Goal: Task Accomplishment & Management: Complete application form

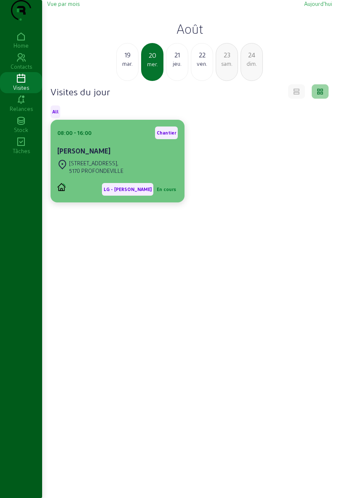
click at [142, 176] on div "[STREET_ADDRESS]" at bounding box center [117, 167] width 121 height 19
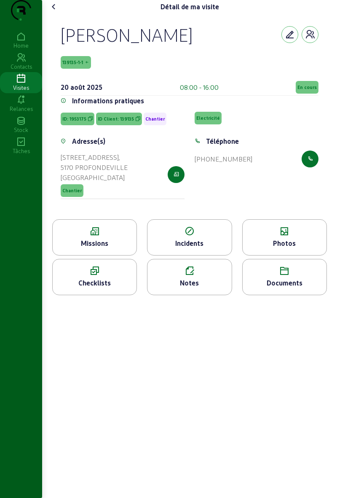
click at [120, 248] on div "Missions" at bounding box center [95, 243] width 84 height 10
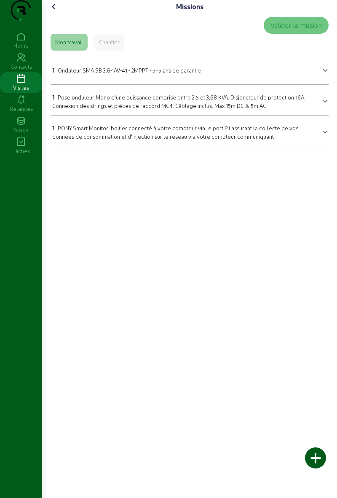
click at [113, 46] on div "Chantier" at bounding box center [109, 42] width 21 height 8
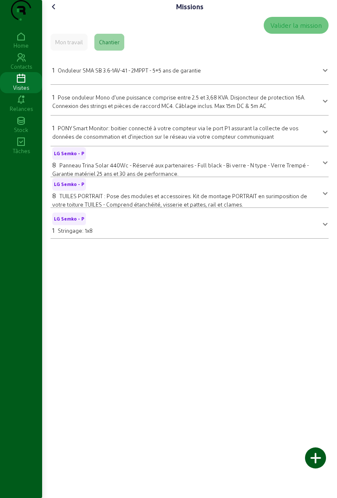
click at [58, 12] on icon at bounding box center [54, 7] width 10 height 10
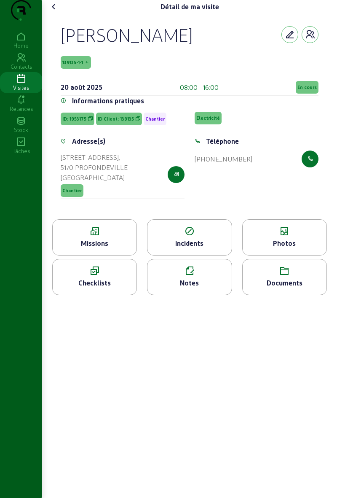
click at [91, 276] on icon at bounding box center [95, 271] width 84 height 10
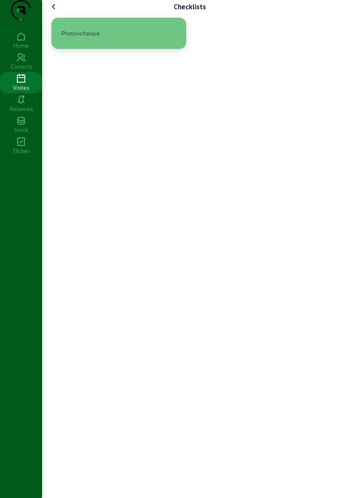
click at [84, 40] on div "Photovoltaique" at bounding box center [80, 33] width 45 height 14
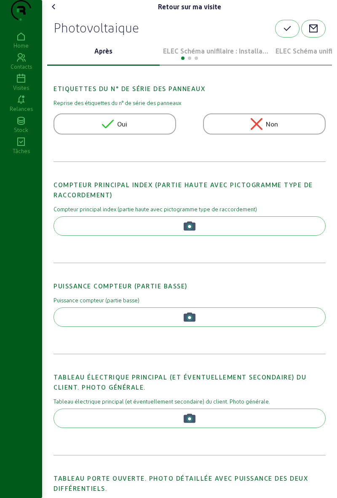
click at [183, 62] on div at bounding box center [189, 57] width 285 height 10
click at [186, 62] on div at bounding box center [189, 57] width 285 height 10
click at [200, 62] on div at bounding box center [189, 57] width 285 height 10
click at [218, 56] on p "ELEC Schéma unifilaire : Installation 1" at bounding box center [216, 51] width 106 height 10
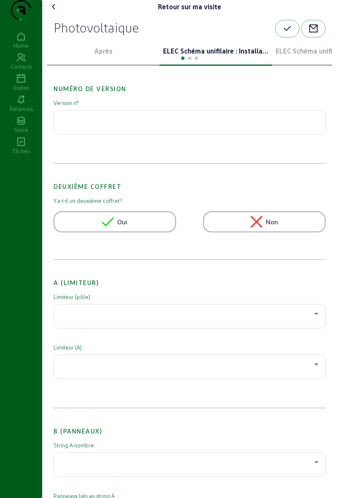
click at [226, 62] on div at bounding box center [189, 57] width 285 height 10
click at [197, 319] on div at bounding box center [188, 314] width 254 height 10
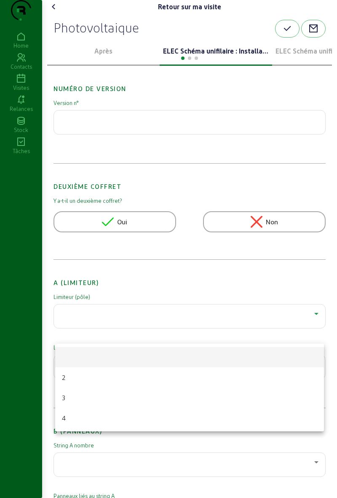
click at [259, 199] on div at bounding box center [168, 249] width 337 height 498
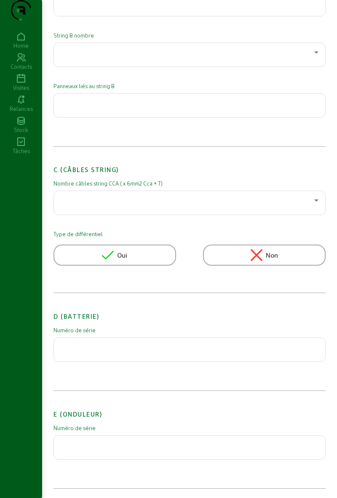
scroll to position [512, 0]
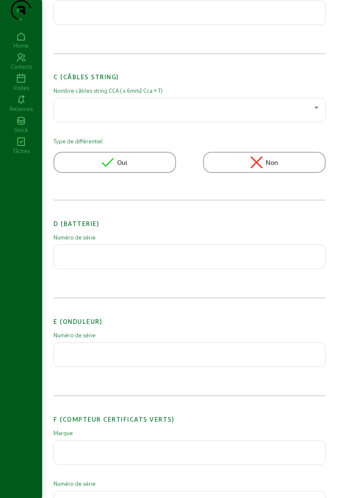
click at [173, 367] on div at bounding box center [190, 355] width 258 height 24
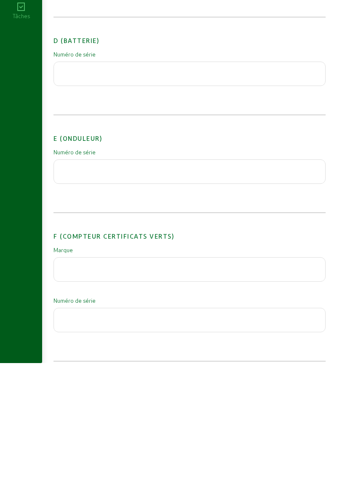
scroll to position [787, 0]
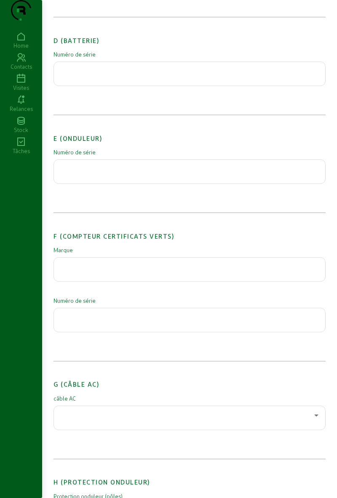
click at [72, 174] on input "text" at bounding box center [190, 169] width 258 height 10
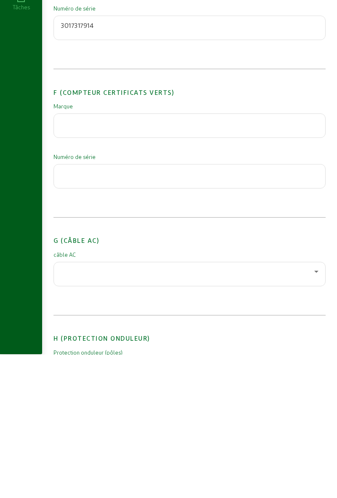
type input "3017317914"
click at [243, 420] on div at bounding box center [188, 415] width 254 height 10
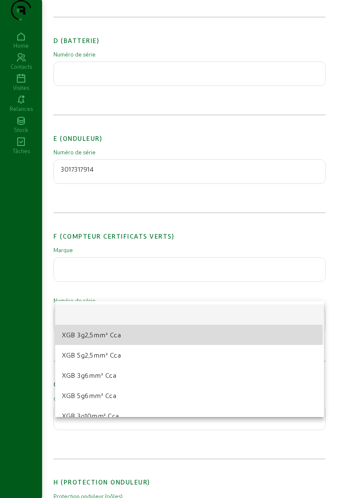
click at [146, 336] on mat-option "XGB 3g2,5mm² Cca" at bounding box center [189, 335] width 269 height 20
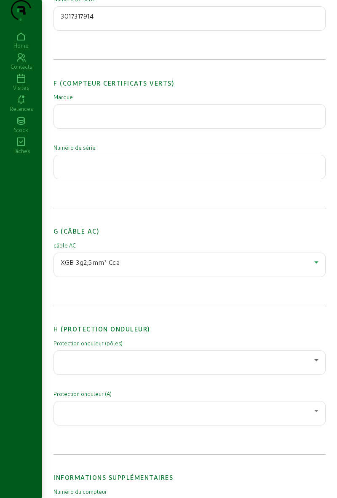
scroll to position [955, 0]
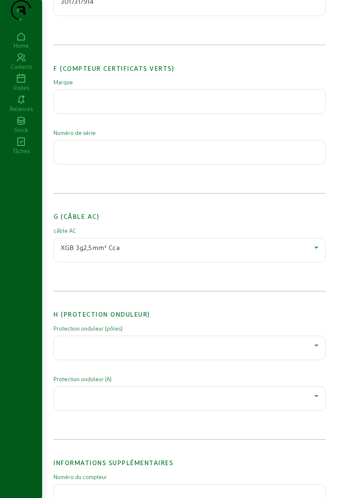
click at [209, 350] on div at bounding box center [188, 345] width 254 height 10
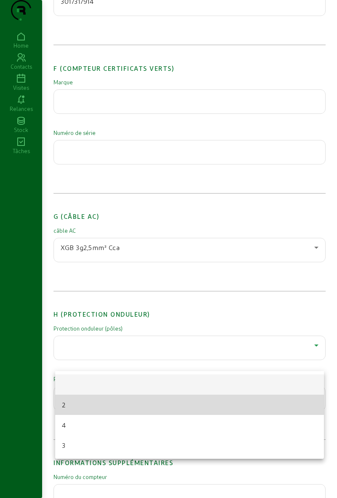
click at [144, 407] on mat-option "2" at bounding box center [189, 405] width 269 height 20
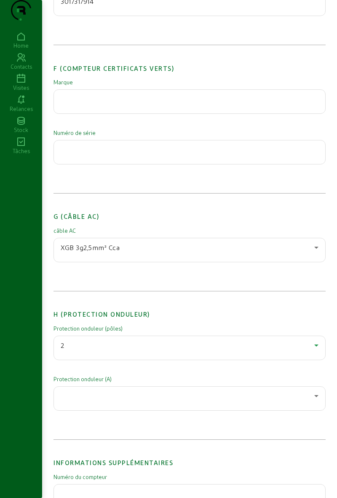
click at [143, 401] on div at bounding box center [188, 396] width 254 height 10
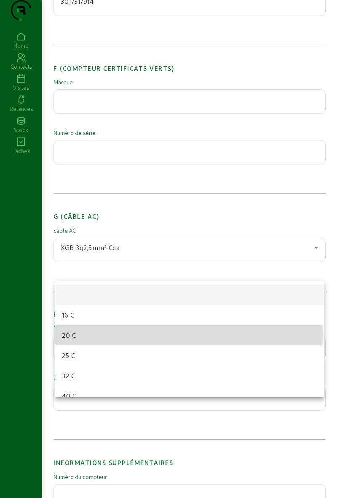
click at [134, 334] on mat-option "20 C" at bounding box center [189, 335] width 269 height 20
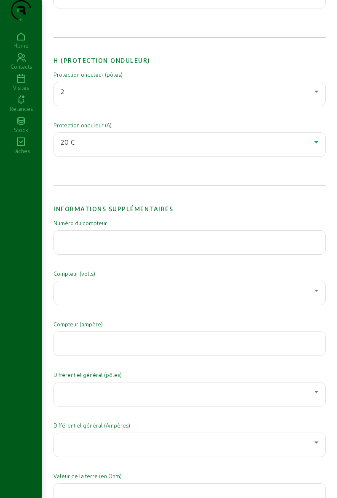
scroll to position [1212, 0]
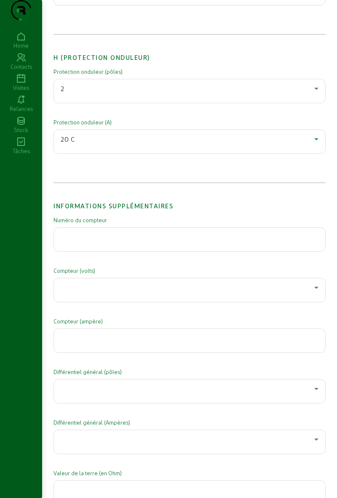
click at [195, 242] on input "text" at bounding box center [190, 237] width 258 height 10
type input "1SAG3200206908"
click at [83, 293] on div at bounding box center [188, 288] width 254 height 10
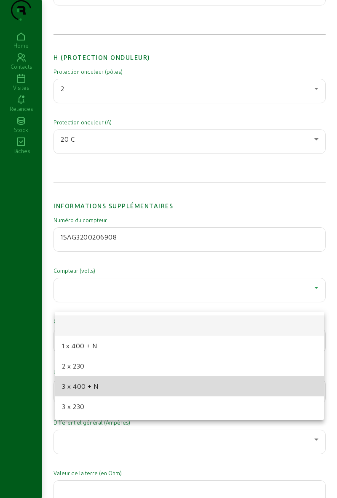
click at [62, 390] on span "3 x 400 + N" at bounding box center [80, 386] width 37 height 10
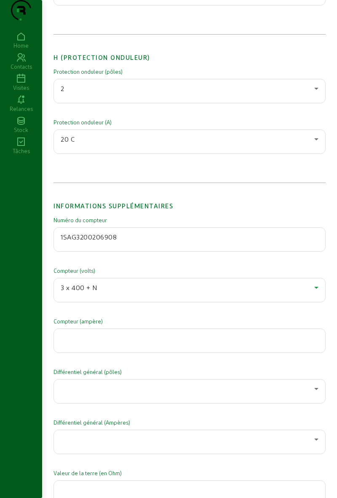
click at [63, 353] on div at bounding box center [190, 341] width 258 height 24
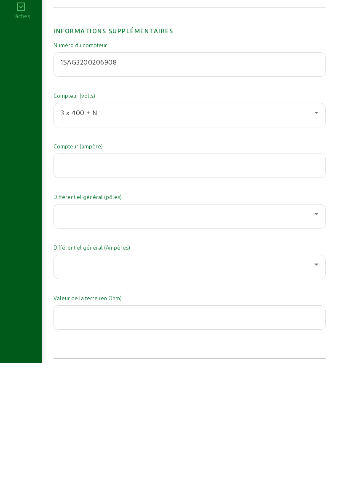
scroll to position [1253, 0]
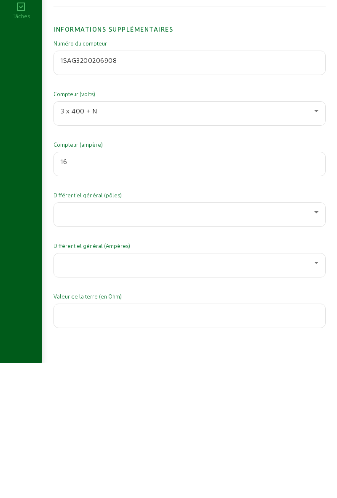
type input "16"
click at [81, 352] on div at bounding box center [188, 347] width 254 height 10
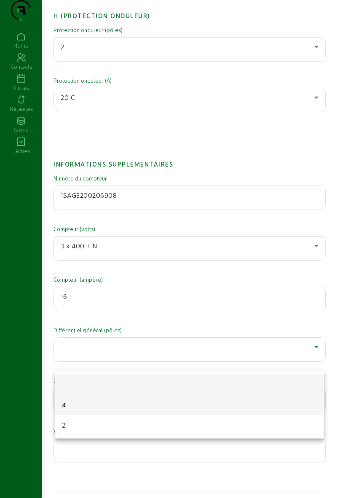
click at [59, 404] on mat-option "4" at bounding box center [189, 405] width 269 height 20
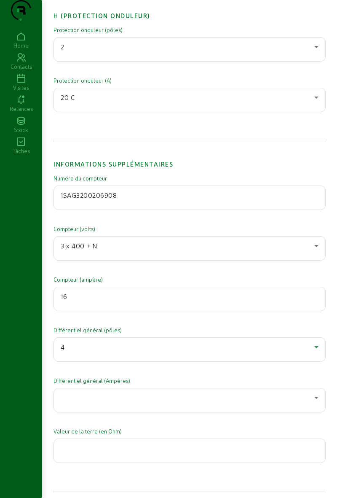
click at [67, 403] on div at bounding box center [188, 398] width 254 height 10
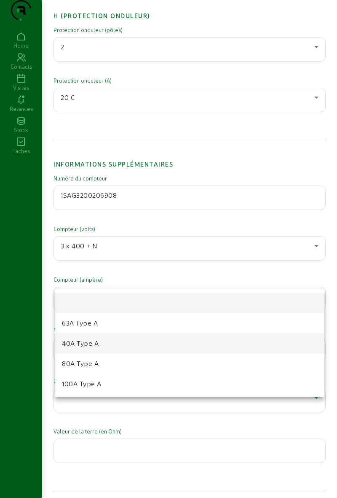
click at [71, 345] on span "40A Type A" at bounding box center [80, 343] width 37 height 10
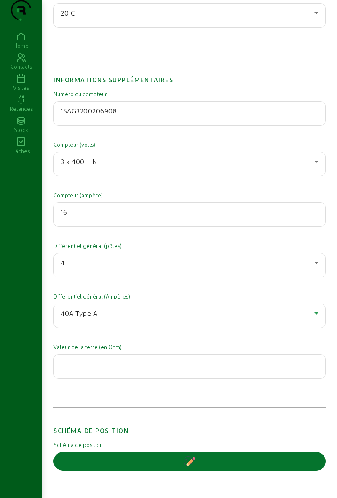
scroll to position [1342, 0]
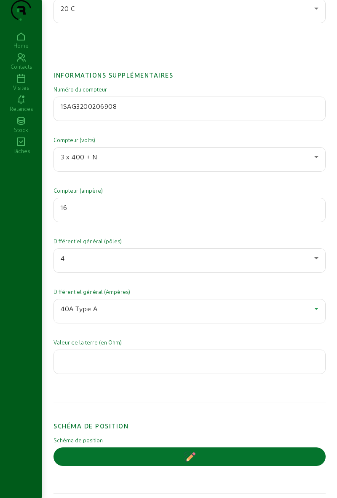
click at [76, 364] on input "number" at bounding box center [190, 359] width 258 height 10
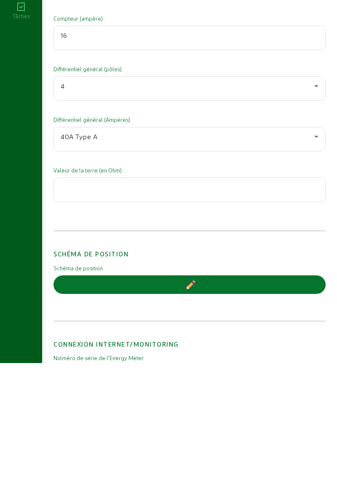
scroll to position [1394, 0]
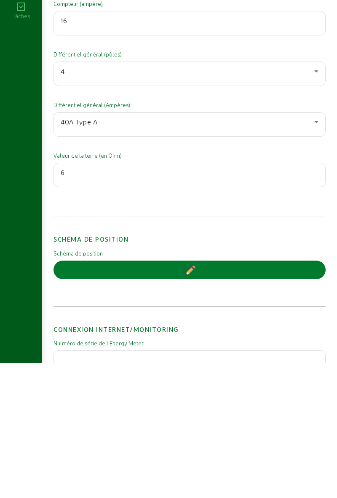
type input "6"
click at [216, 414] on button "button" at bounding box center [190, 405] width 272 height 19
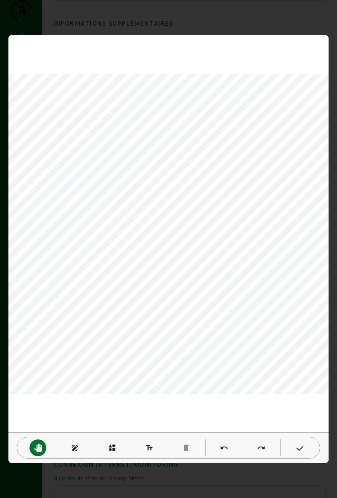
click at [76, 448] on mat-icon "draw" at bounding box center [75, 448] width 8 height 8
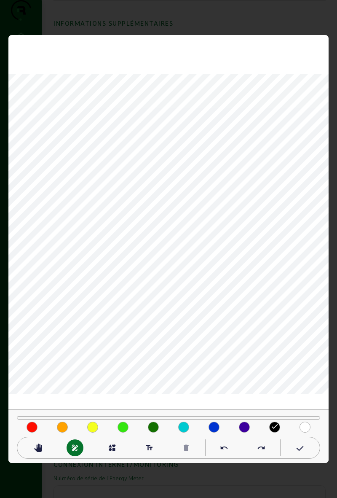
click at [72, 450] on mat-icon "draw" at bounding box center [75, 448] width 8 height 8
click at [270, 426] on div "done" at bounding box center [275, 426] width 30 height 13
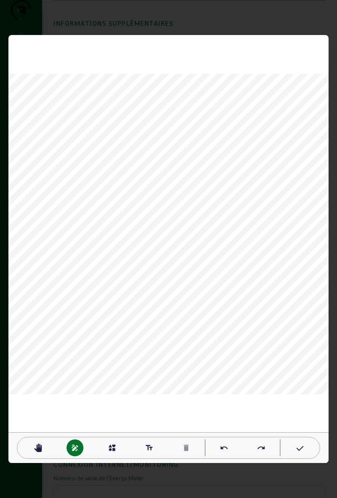
click at [150, 448] on mat-icon "text_fields" at bounding box center [149, 448] width 8 height 8
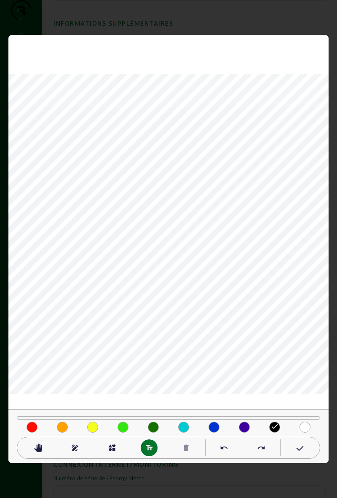
click at [151, 449] on mat-icon "text_fields" at bounding box center [149, 448] width 8 height 8
click at [275, 430] on mat-icon "done" at bounding box center [275, 426] width 8 height 8
click at [152, 446] on mat-icon "text_fields" at bounding box center [149, 448] width 8 height 8
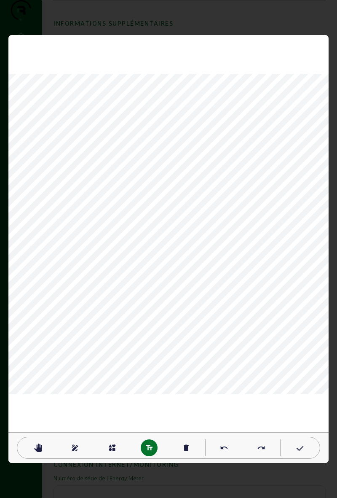
click at [305, 439] on div "pan_tool draw interests text_fields delete undo redo" at bounding box center [169, 448] width 304 height 22
click at [300, 450] on icon at bounding box center [299, 449] width 8 height 10
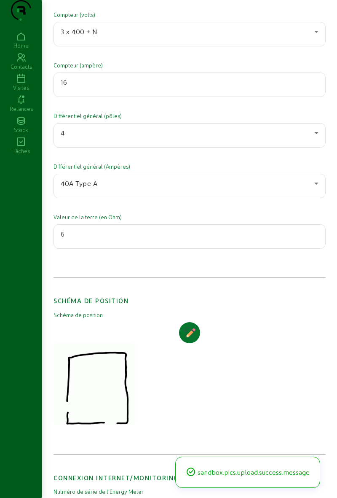
scroll to position [1468, 0]
click at [112, 388] on img at bounding box center [95, 384] width 82 height 82
click at [112, 384] on img at bounding box center [95, 384] width 82 height 82
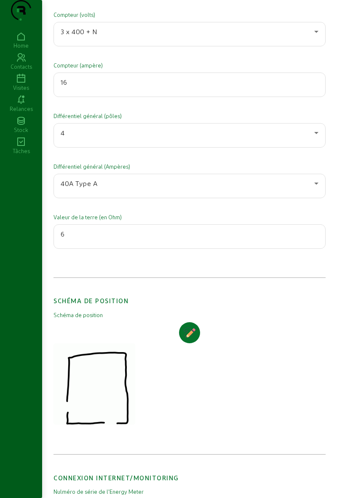
click at [116, 383] on img at bounding box center [95, 384] width 82 height 82
click at [189, 339] on icon "button" at bounding box center [190, 333] width 12 height 12
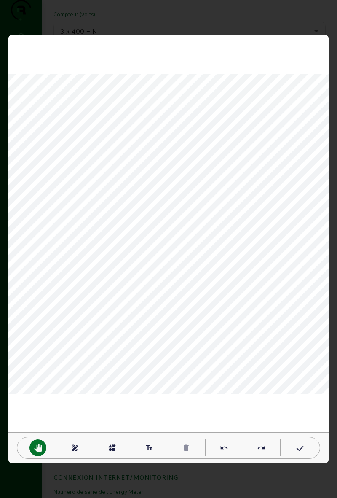
scroll to position [0, 0]
click at [78, 450] on mat-icon "draw" at bounding box center [75, 448] width 8 height 8
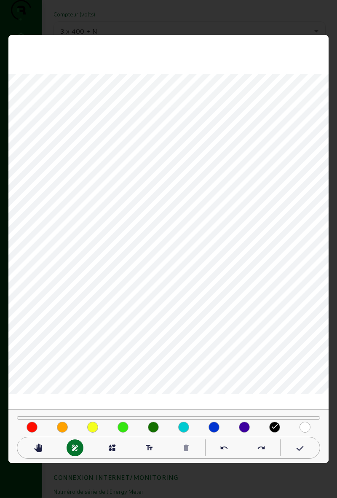
click at [70, 445] on div "draw" at bounding box center [75, 447] width 17 height 17
click at [37, 444] on mat-icon "pan_tool" at bounding box center [38, 448] width 8 height 8
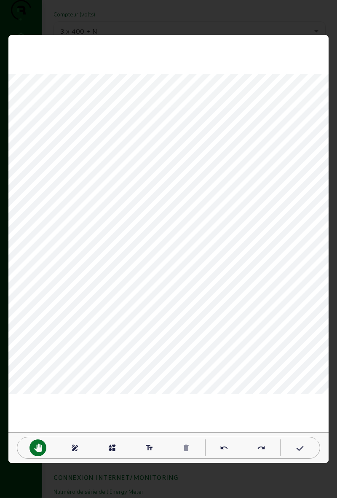
click at [73, 450] on mat-icon "draw" at bounding box center [75, 448] width 8 height 8
click at [150, 445] on mat-icon "text_fields" at bounding box center [149, 448] width 8 height 8
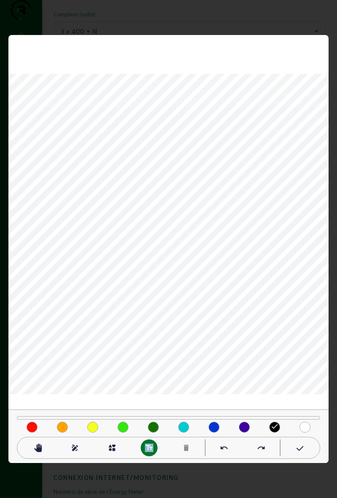
click at [274, 426] on mat-icon "done" at bounding box center [275, 426] width 8 height 8
click at [271, 427] on mat-icon "done" at bounding box center [275, 426] width 8 height 8
click at [142, 452] on div "text_fields" at bounding box center [149, 447] width 37 height 17
click at [113, 447] on mat-icon "interests" at bounding box center [112, 448] width 8 height 8
click at [147, 448] on mat-icon "text_fields" at bounding box center [149, 448] width 8 height 8
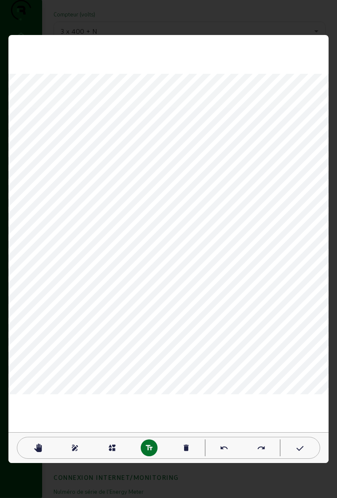
click at [39, 453] on div "pan_tool" at bounding box center [38, 447] width 17 height 17
click at [151, 447] on mat-icon "text_fields" at bounding box center [149, 448] width 8 height 8
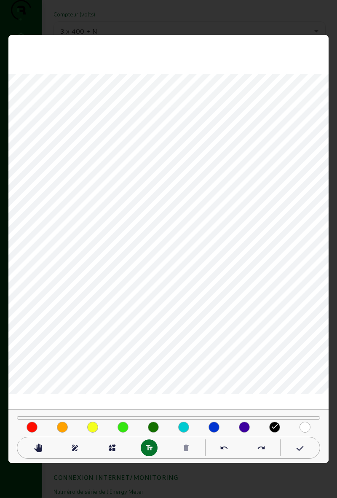
click at [149, 449] on mat-icon "text_fields" at bounding box center [149, 448] width 8 height 8
click at [245, 427] on div at bounding box center [244, 427] width 11 height 11
click at [272, 428] on div at bounding box center [275, 427] width 11 height 11
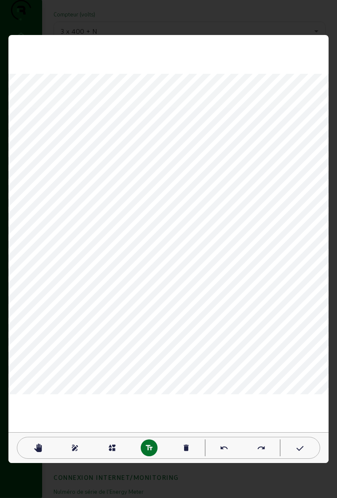
click at [41, 446] on mat-icon "pan_tool" at bounding box center [38, 448] width 8 height 8
click at [151, 446] on mat-icon "text_fields" at bounding box center [149, 448] width 8 height 8
click at [175, 409] on div "pan_tool draw interests text_fields delete undo redo" at bounding box center [168, 249] width 321 height 428
click at [171, 416] on div "pan_tool draw interests text_fields delete undo redo" at bounding box center [168, 249] width 321 height 428
click at [173, 420] on div "pan_tool draw interests text_fields delete undo redo" at bounding box center [168, 249] width 321 height 428
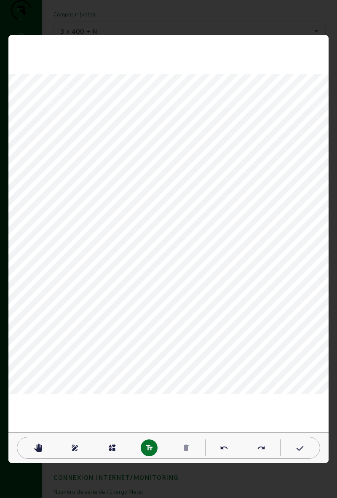
click at [186, 426] on div "pan_tool draw interests text_fields delete undo redo" at bounding box center [168, 249] width 321 height 428
click at [70, 449] on div "draw" at bounding box center [75, 447] width 17 height 17
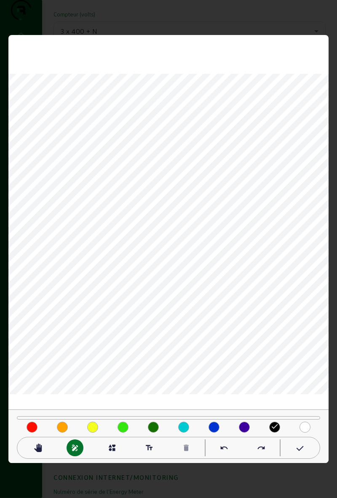
click at [146, 445] on mat-icon "text_fields" at bounding box center [149, 448] width 8 height 8
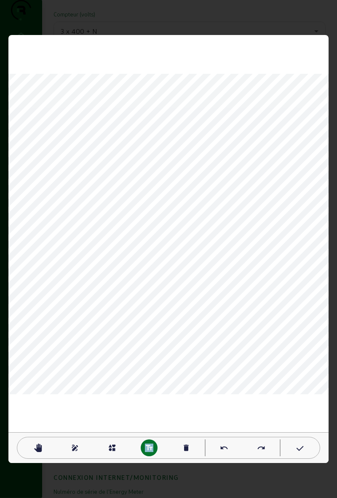
click at [65, 455] on div "draw" at bounding box center [75, 447] width 37 height 17
click at [186, 448] on mat-icon "delete" at bounding box center [186, 448] width 8 height 8
click at [39, 444] on mat-icon "pan_tool" at bounding box center [38, 448] width 8 height 8
click at [186, 447] on mat-icon "delete" at bounding box center [186, 448] width 8 height 8
click at [186, 445] on mat-icon "delete" at bounding box center [186, 448] width 8 height 8
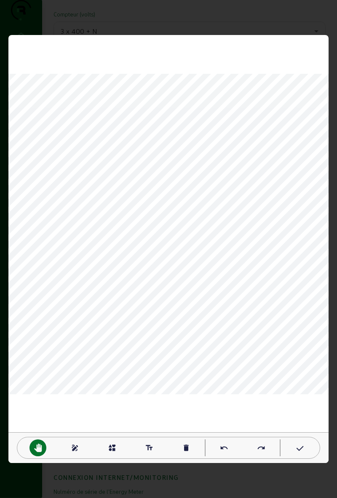
click at [182, 447] on div "delete" at bounding box center [186, 447] width 17 height 17
click at [181, 438] on div "pan_tool draw interests text_fields delete undo redo" at bounding box center [169, 448] width 304 height 22
click at [180, 451] on div "delete" at bounding box center [186, 447] width 17 height 17
click at [185, 456] on div "pan_tool draw interests text_fields delete undo redo" at bounding box center [169, 448] width 304 height 22
click at [183, 450] on mat-icon "delete" at bounding box center [186, 448] width 8 height 8
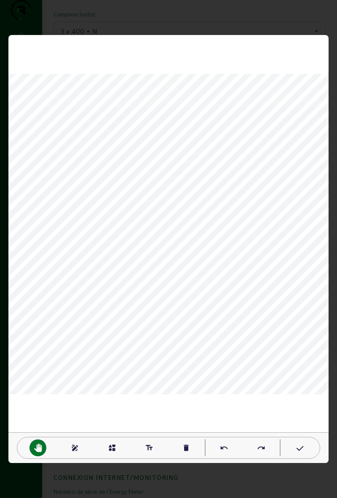
click at [184, 452] on div "delete" at bounding box center [186, 447] width 17 height 17
click at [332, 404] on div at bounding box center [168, 249] width 337 height 498
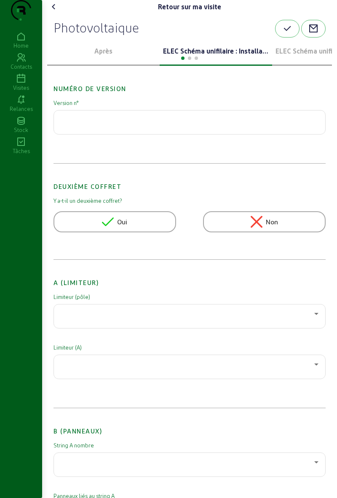
scroll to position [1468, 0]
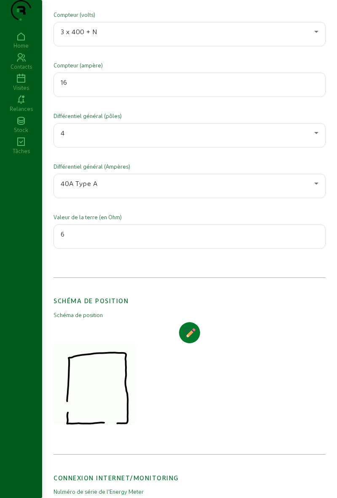
click at [188, 339] on icon "button" at bounding box center [190, 333] width 12 height 12
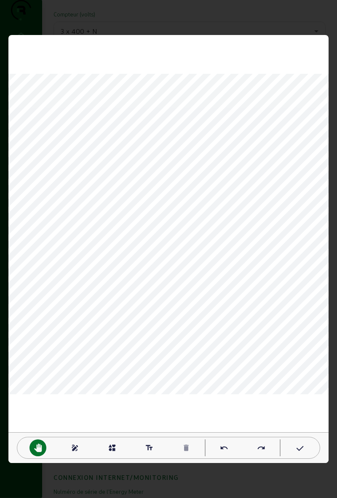
scroll to position [0, 0]
click at [150, 447] on mat-icon "text_fields" at bounding box center [149, 448] width 8 height 8
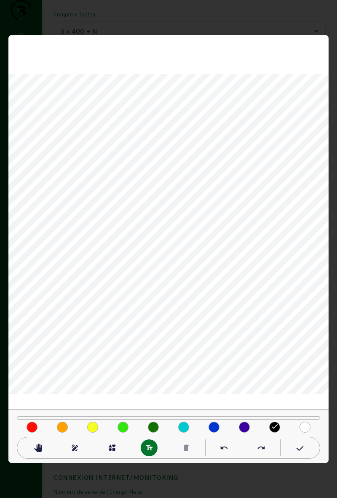
click at [267, 431] on div "done" at bounding box center [275, 426] width 30 height 13
click at [272, 428] on mat-icon "done" at bounding box center [275, 426] width 8 height 8
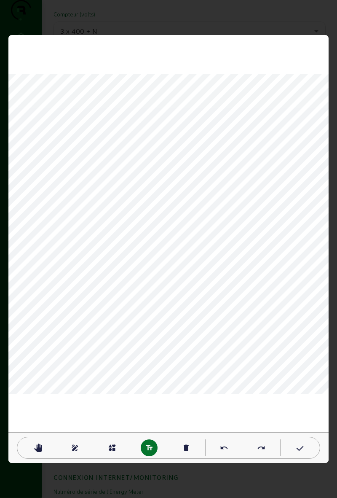
click at [188, 445] on mat-icon "delete" at bounding box center [186, 448] width 8 height 8
click at [187, 447] on mat-icon "delete" at bounding box center [186, 448] width 8 height 8
click at [147, 450] on mat-icon "text_fields" at bounding box center [149, 448] width 8 height 8
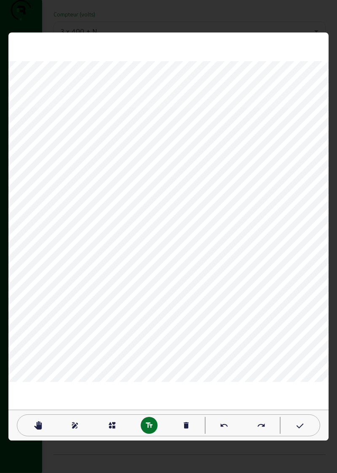
click at [188, 421] on mat-icon "delete" at bounding box center [186, 425] width 8 height 8
click at [191, 420] on div "pan_tool draw interests text_fields delete undo redo" at bounding box center [168, 236] width 321 height 408
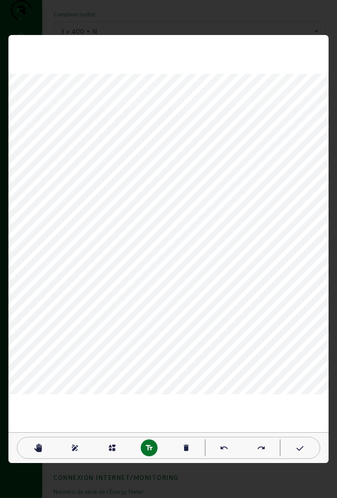
click at [149, 440] on div "text_fields" at bounding box center [149, 447] width 17 height 17
type textarea "T"
type textarea "onduleur tgbt grd"
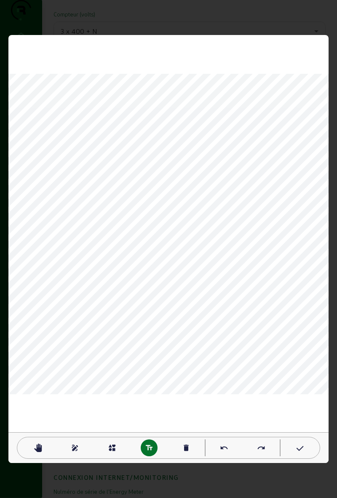
click at [75, 446] on mat-icon "draw" at bounding box center [75, 448] width 8 height 8
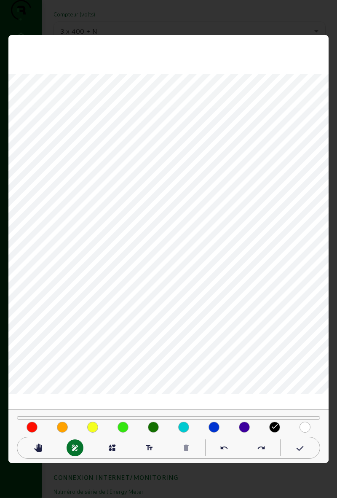
click at [39, 443] on div "pan_tool" at bounding box center [38, 447] width 17 height 17
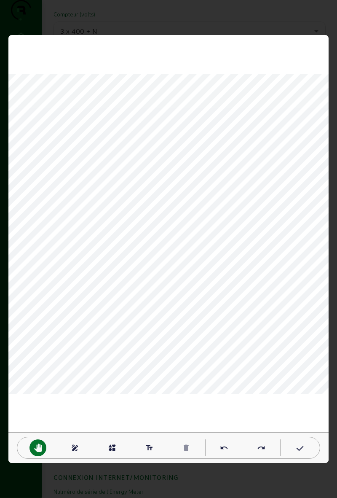
click at [76, 448] on mat-icon "draw" at bounding box center [75, 448] width 8 height 8
click at [147, 445] on mat-icon "text_fields" at bounding box center [149, 448] width 8 height 8
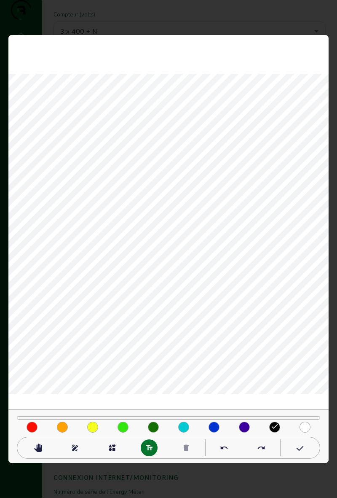
click at [275, 429] on mat-icon "done" at bounding box center [275, 426] width 8 height 8
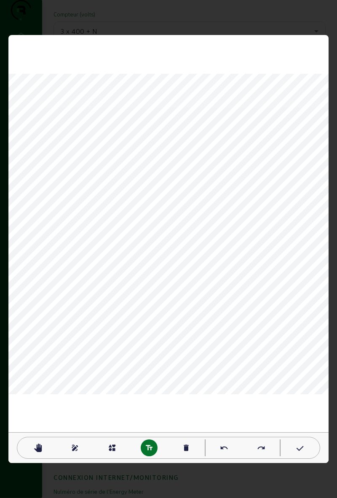
type textarea "rue"
click at [37, 450] on mat-icon "pan_tool" at bounding box center [38, 448] width 8 height 8
click at [156, 449] on div "text_fields" at bounding box center [149, 447] width 17 height 17
click at [148, 445] on mat-icon "text_fields" at bounding box center [149, 448] width 8 height 8
click at [145, 445] on mat-icon "text_fields" at bounding box center [149, 448] width 8 height 8
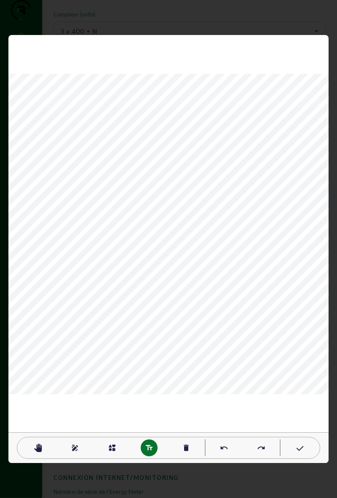
type textarea "buanderie"
click at [39, 447] on mat-icon "pan_tool" at bounding box center [38, 448] width 8 height 8
click at [301, 446] on icon at bounding box center [299, 449] width 8 height 10
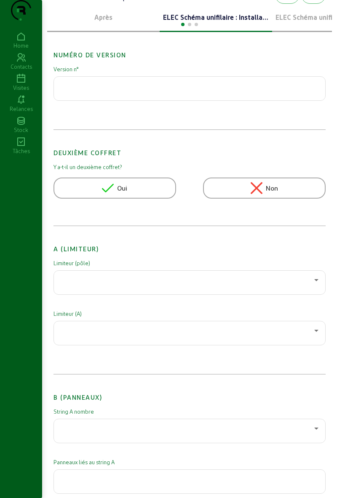
scroll to position [0, 0]
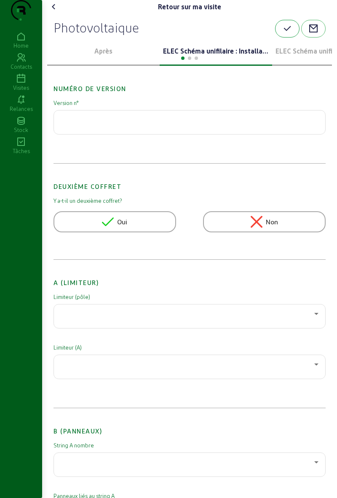
click at [283, 34] on icon "button" at bounding box center [288, 29] width 10 height 10
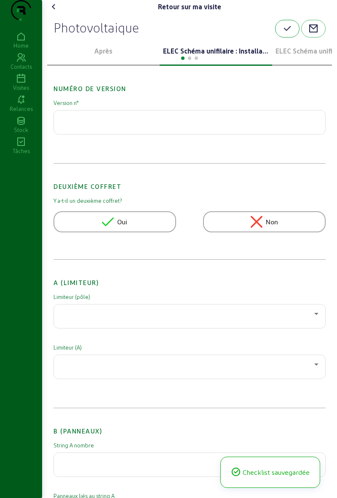
click at [283, 34] on icon "button" at bounding box center [288, 29] width 10 height 10
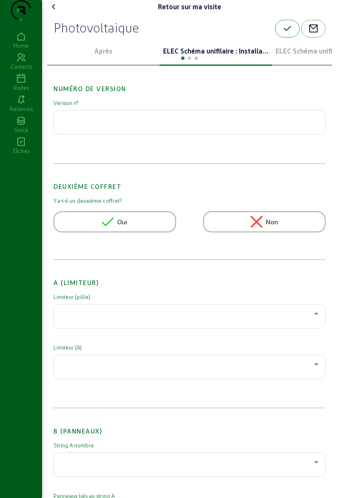
click at [279, 38] on button "button" at bounding box center [287, 29] width 24 height 18
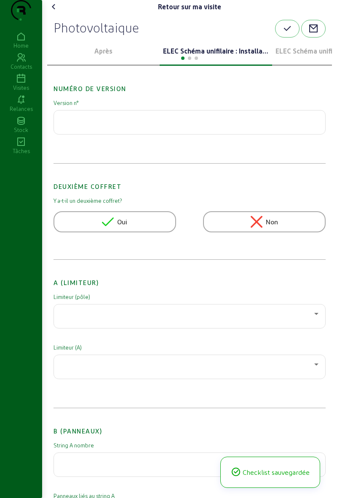
click at [61, 13] on cam-font-icon at bounding box center [53, 6] width 13 height 13
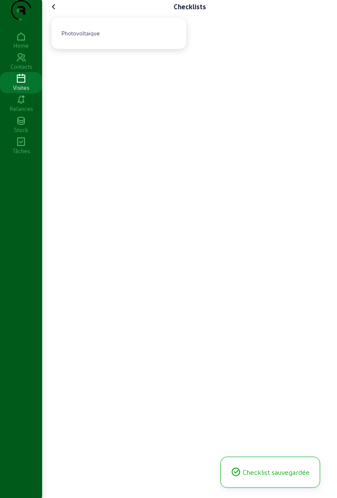
click at [61, 13] on cam-font-icon at bounding box center [53, 6] width 13 height 13
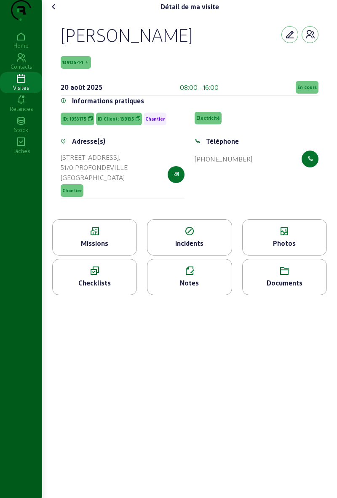
click at [296, 248] on div "Photos" at bounding box center [285, 243] width 84 height 10
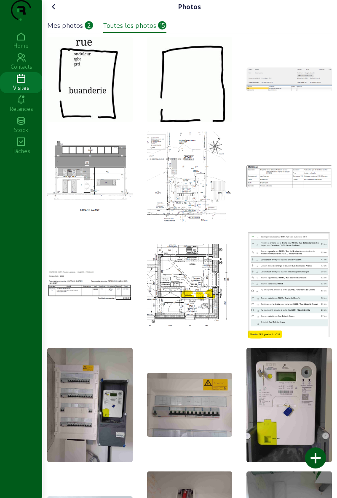
click at [317, 457] on div at bounding box center [315, 457] width 21 height 21
